Goal: Find specific page/section: Find specific page/section

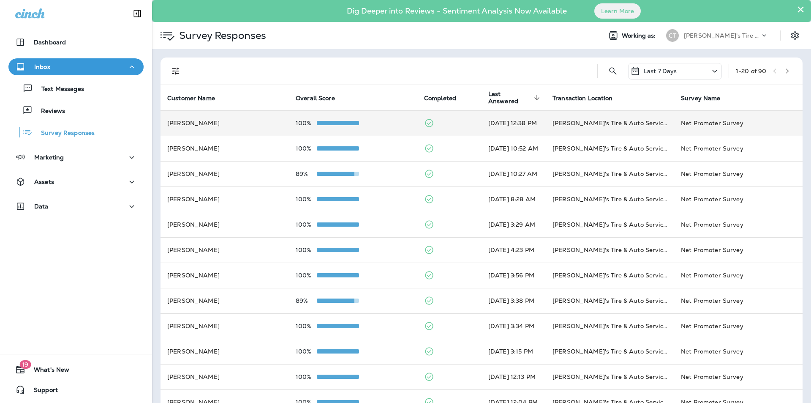
click at [376, 122] on div "100%" at bounding box center [353, 123] width 115 height 7
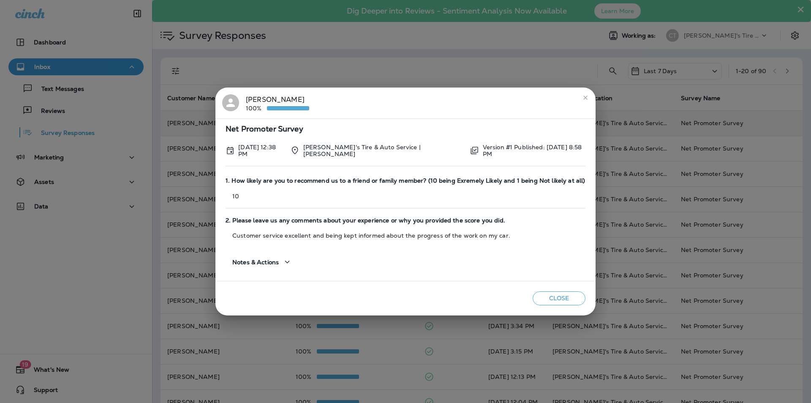
click at [582, 96] on icon "close" at bounding box center [585, 97] width 7 height 7
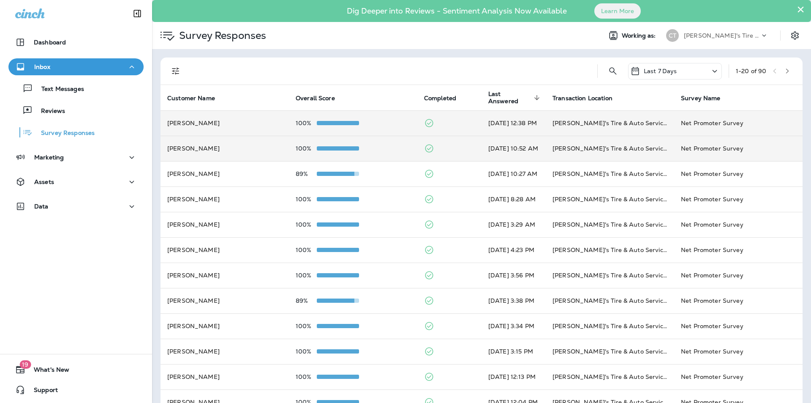
click at [386, 148] on div "100%" at bounding box center [353, 148] width 115 height 7
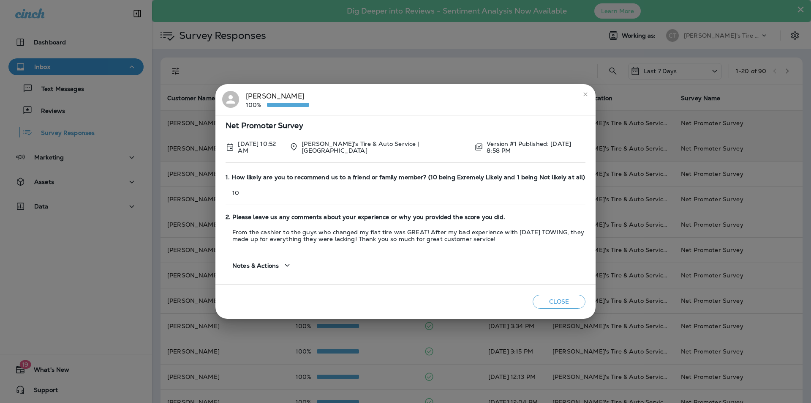
click at [585, 96] on icon "close" at bounding box center [585, 94] width 7 height 7
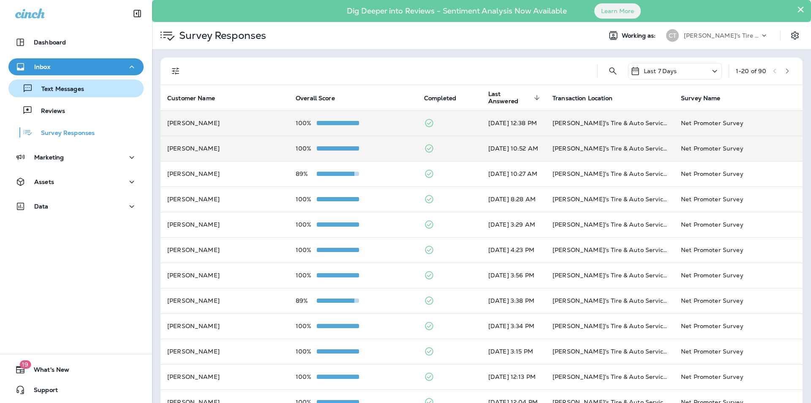
click at [54, 90] on p "Text Messages" at bounding box center [58, 89] width 51 height 8
